Goal: Information Seeking & Learning: Learn about a topic

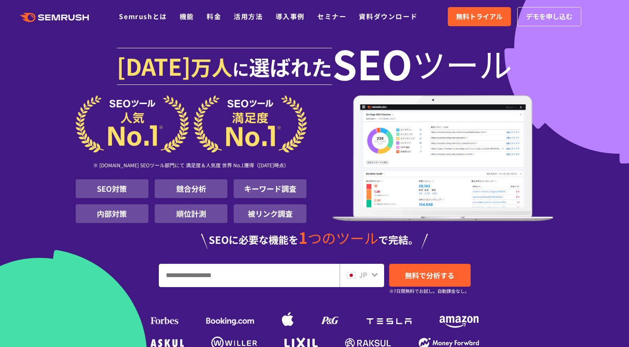
click at [249, 282] on input "URL、キーワードを入力してください" at bounding box center [249, 275] width 180 height 22
type input "*"
click at [448, 283] on link "無料で分析する" at bounding box center [429, 274] width 81 height 23
click at [146, 17] on link "Semrushとは" at bounding box center [143, 16] width 48 height 10
